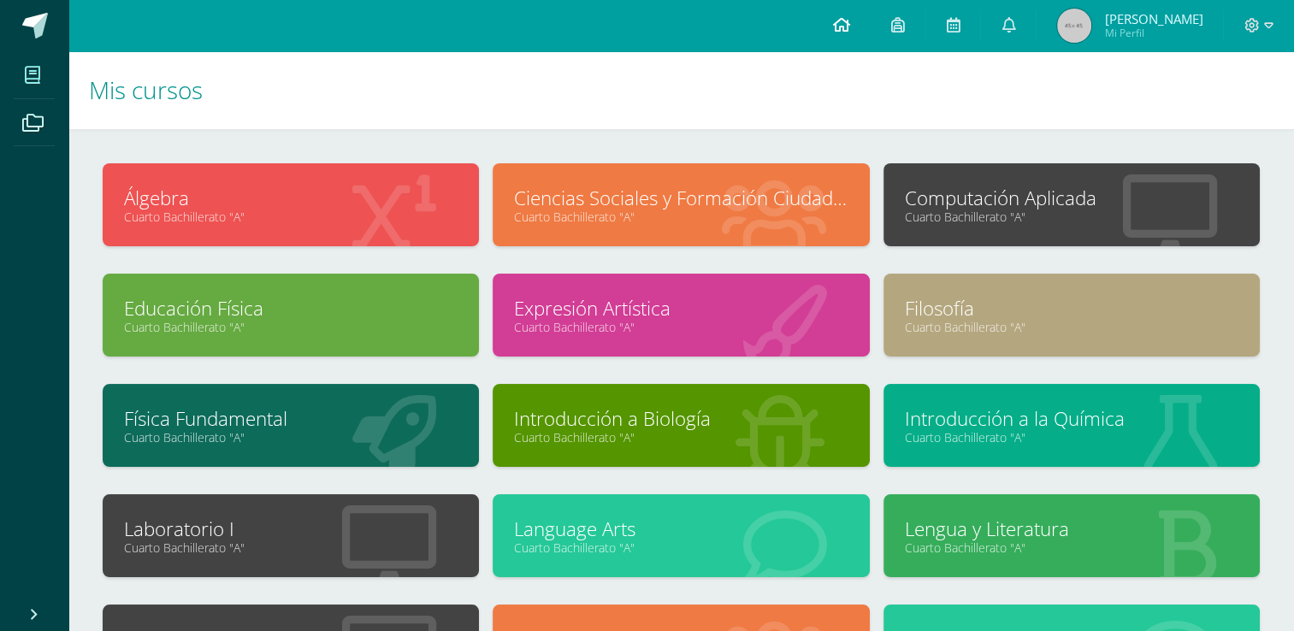
click at [857, 27] on link at bounding box center [841, 25] width 58 height 51
click at [849, 23] on icon at bounding box center [840, 24] width 17 height 15
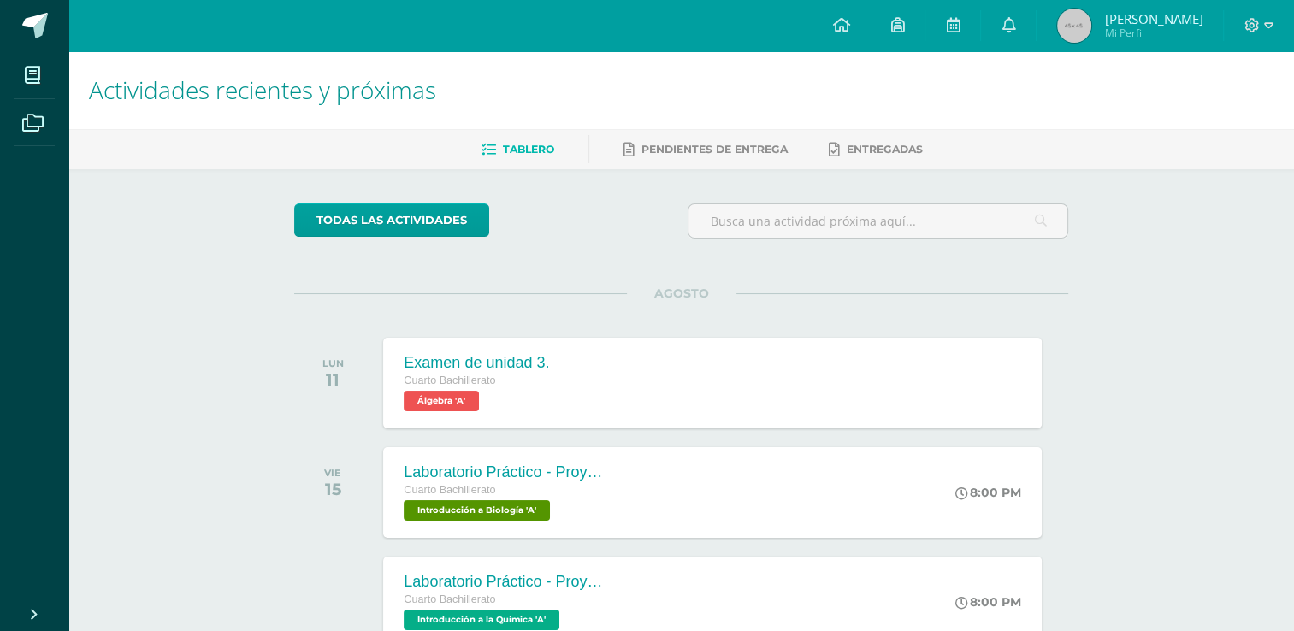
click at [1112, 356] on div "Actividades recientes y próximas Tablero Pendientes de entrega Entregadas todas…" at bounding box center [681, 398] width 1226 height 694
click at [1024, 13] on link at bounding box center [1008, 25] width 55 height 51
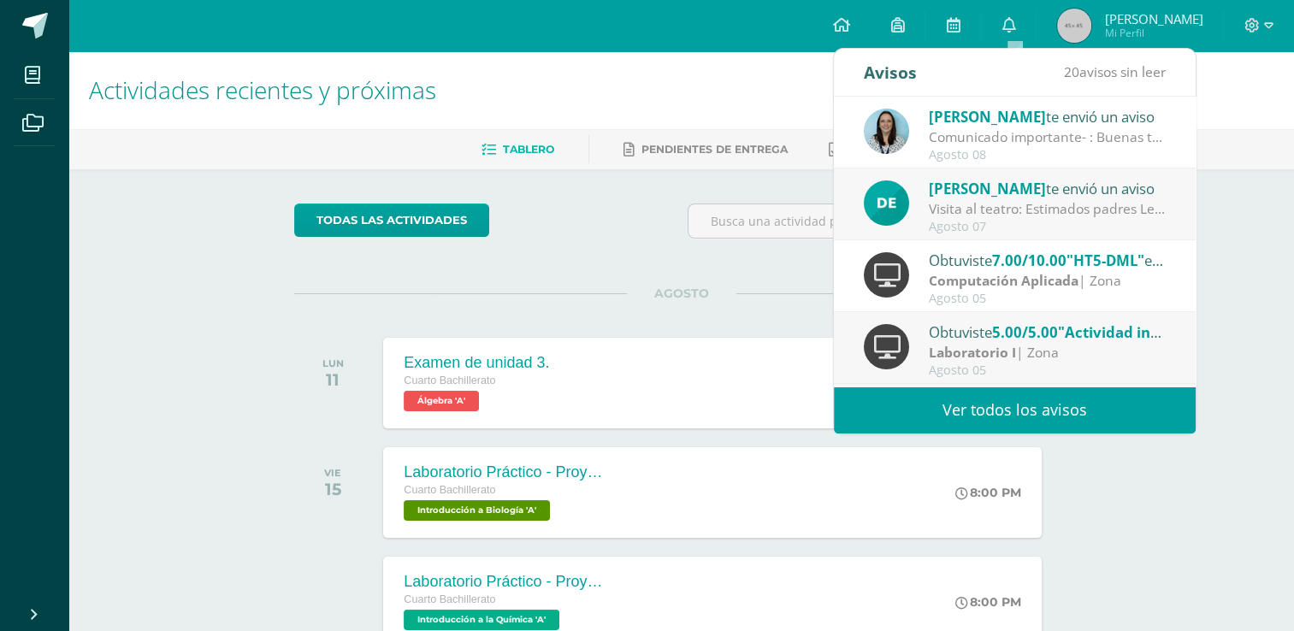
click at [1037, 423] on link "Ver todos los avisos" at bounding box center [1015, 410] width 362 height 47
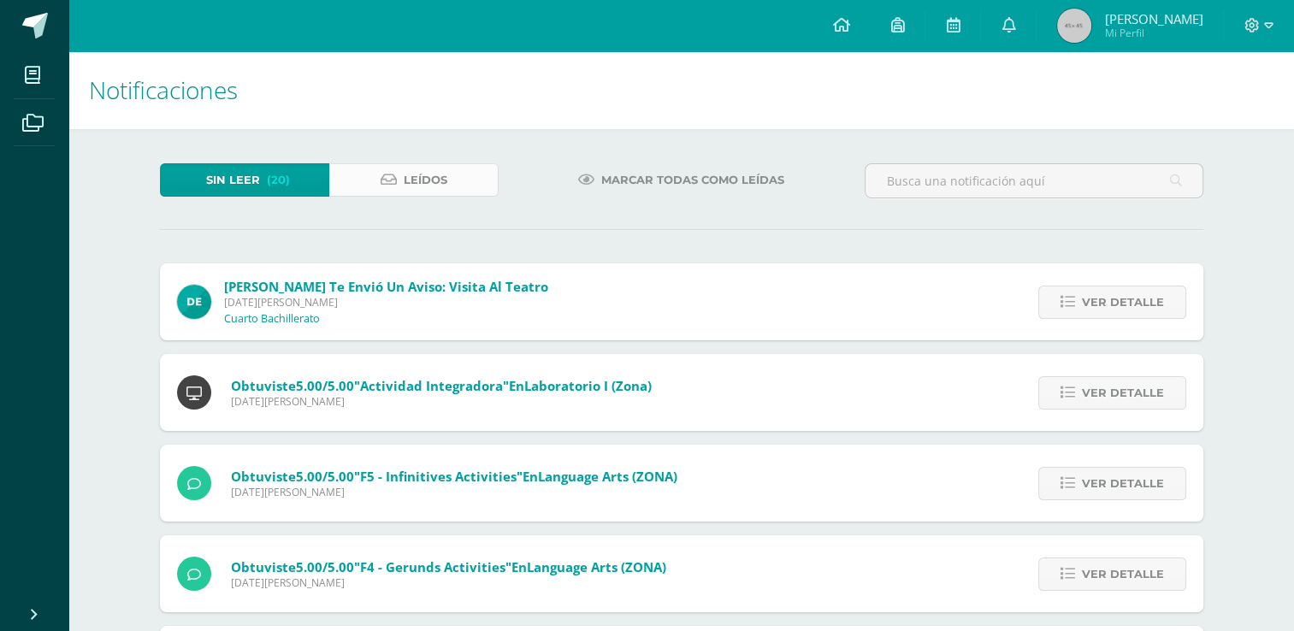
click at [482, 178] on link "Leídos" at bounding box center [413, 179] width 169 height 33
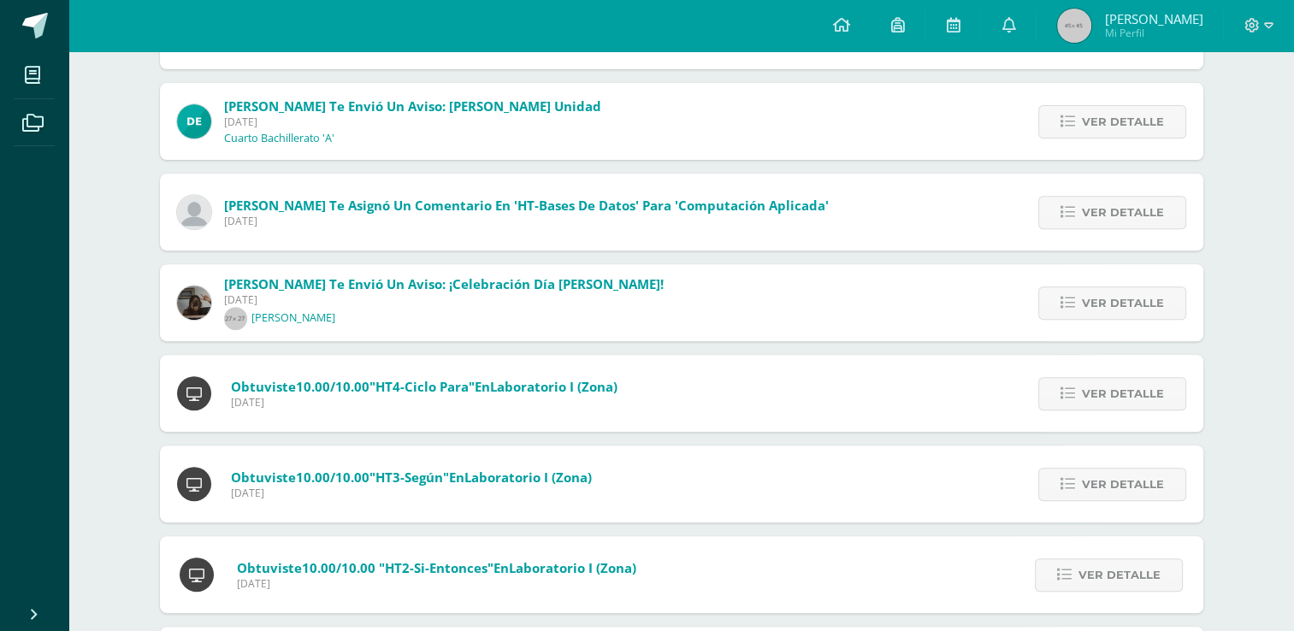
scroll to position [635, 0]
click at [1078, 118] on link "Ver detalle" at bounding box center [1113, 120] width 148 height 33
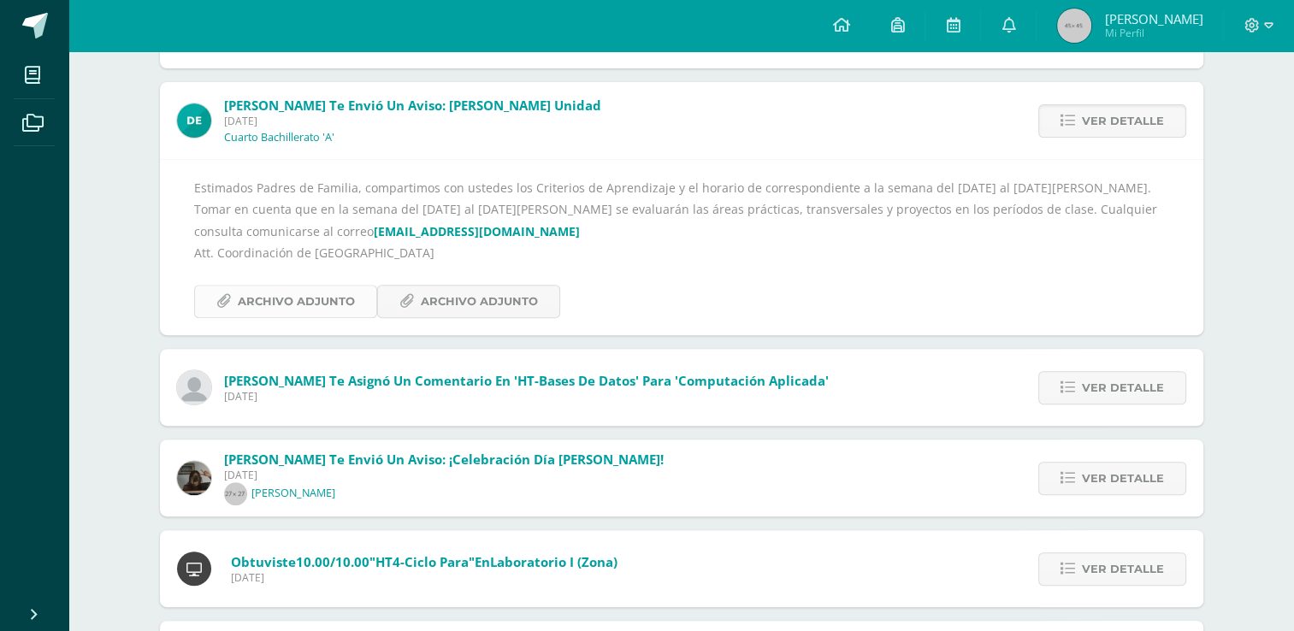
click at [335, 306] on span "Archivo Adjunto" at bounding box center [296, 302] width 117 height 32
